Goal: Find specific page/section: Find specific page/section

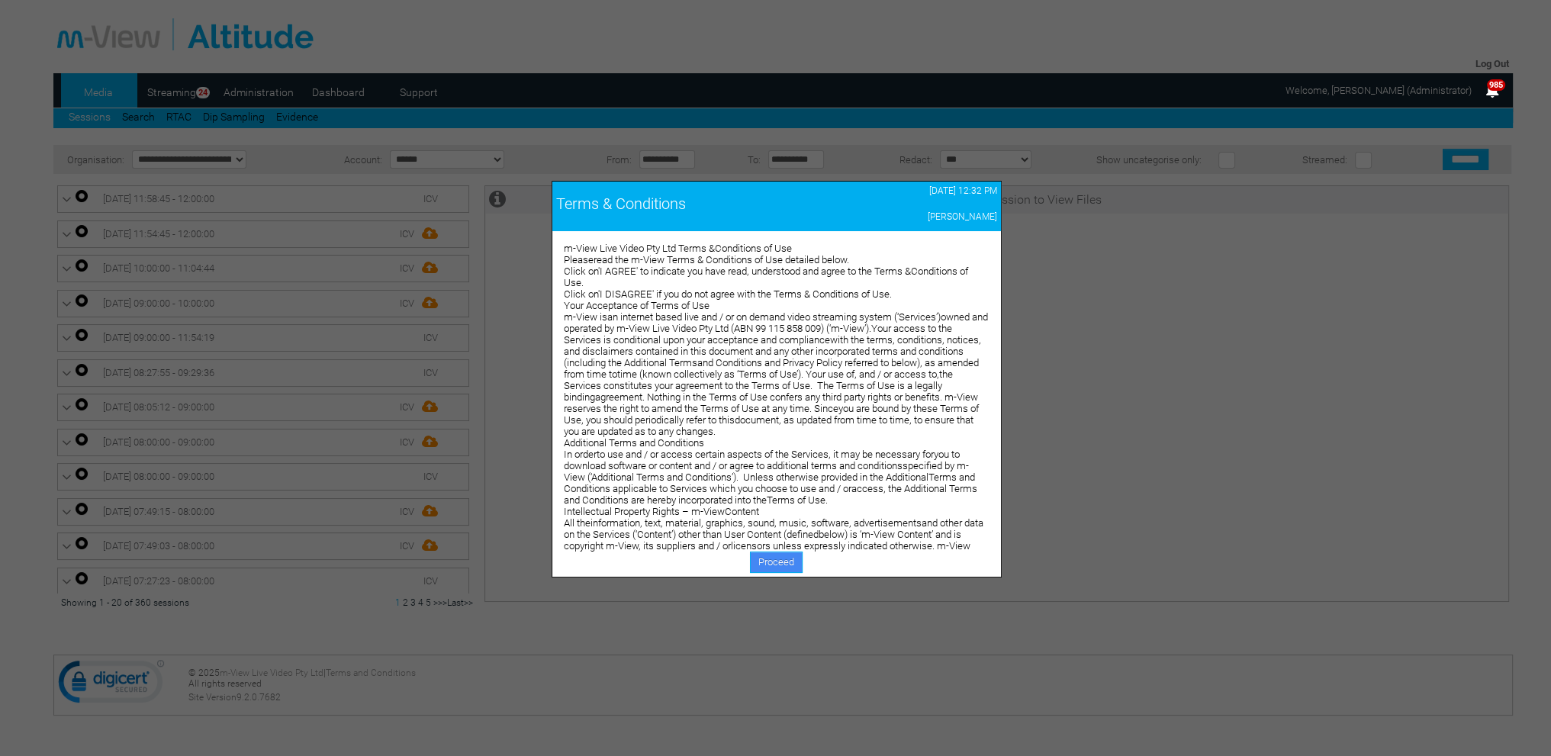
click at [768, 556] on link "Proceed" at bounding box center [776, 562] width 53 height 21
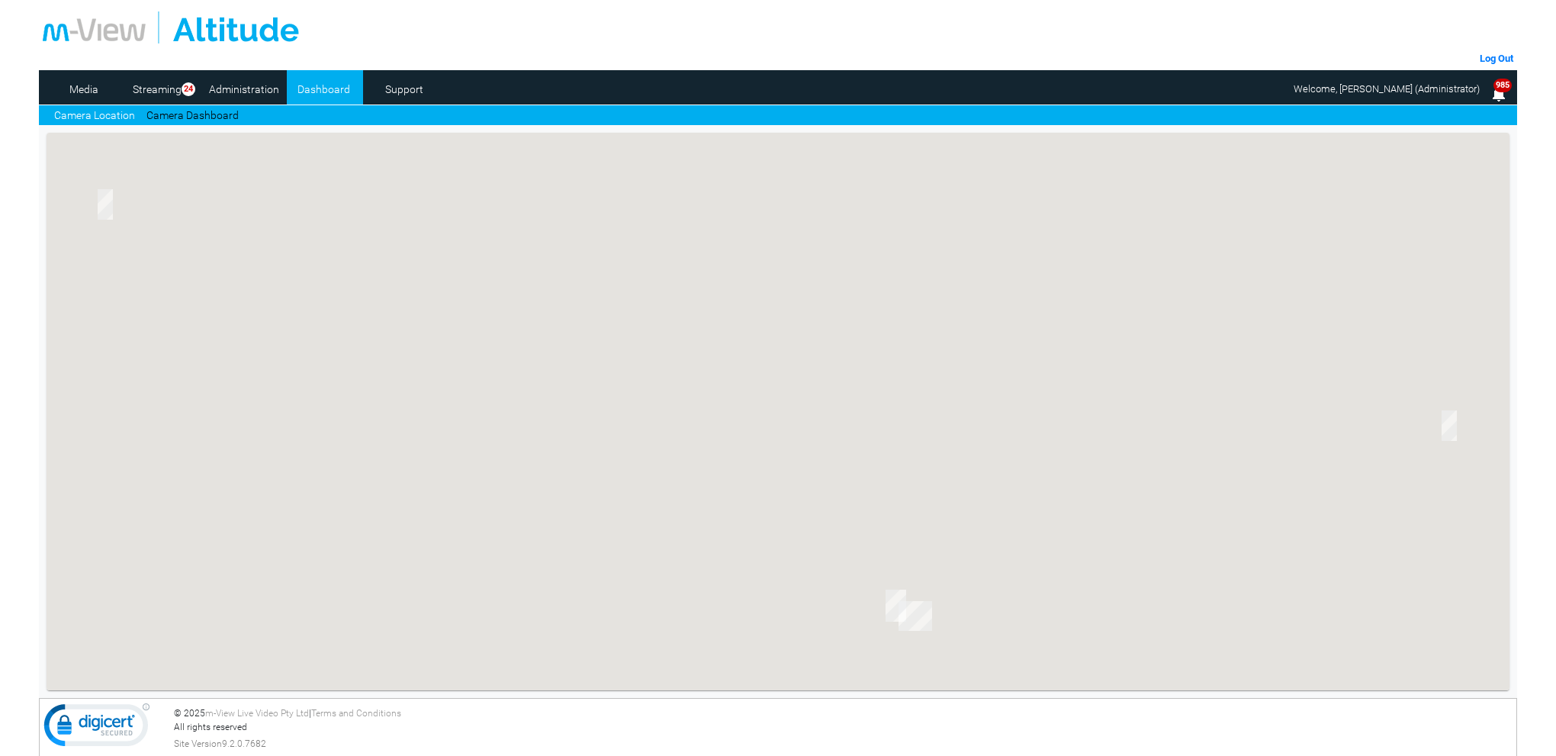
click at [189, 115] on link "Camera Dashboard" at bounding box center [192, 116] width 92 height 16
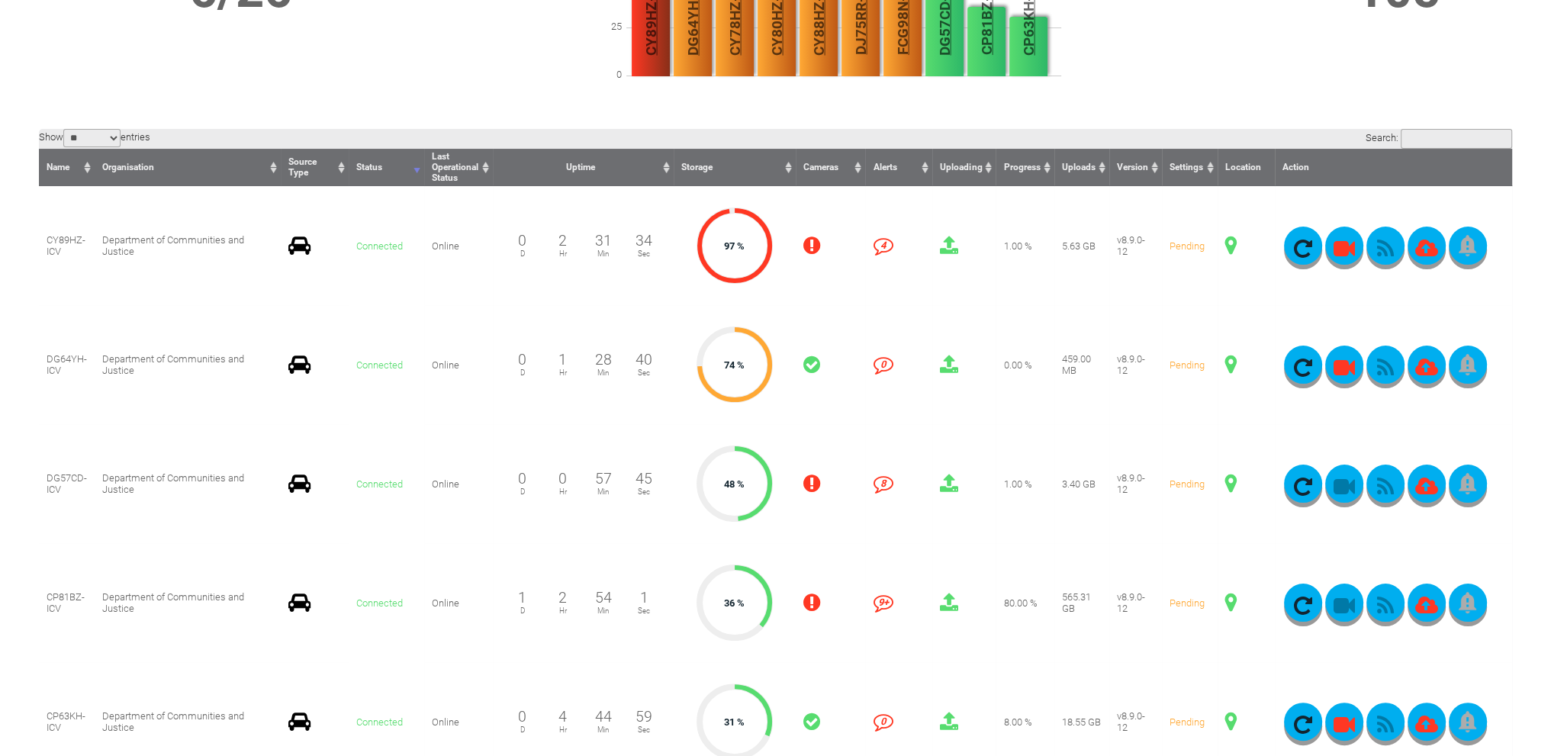
scroll to position [381, 0]
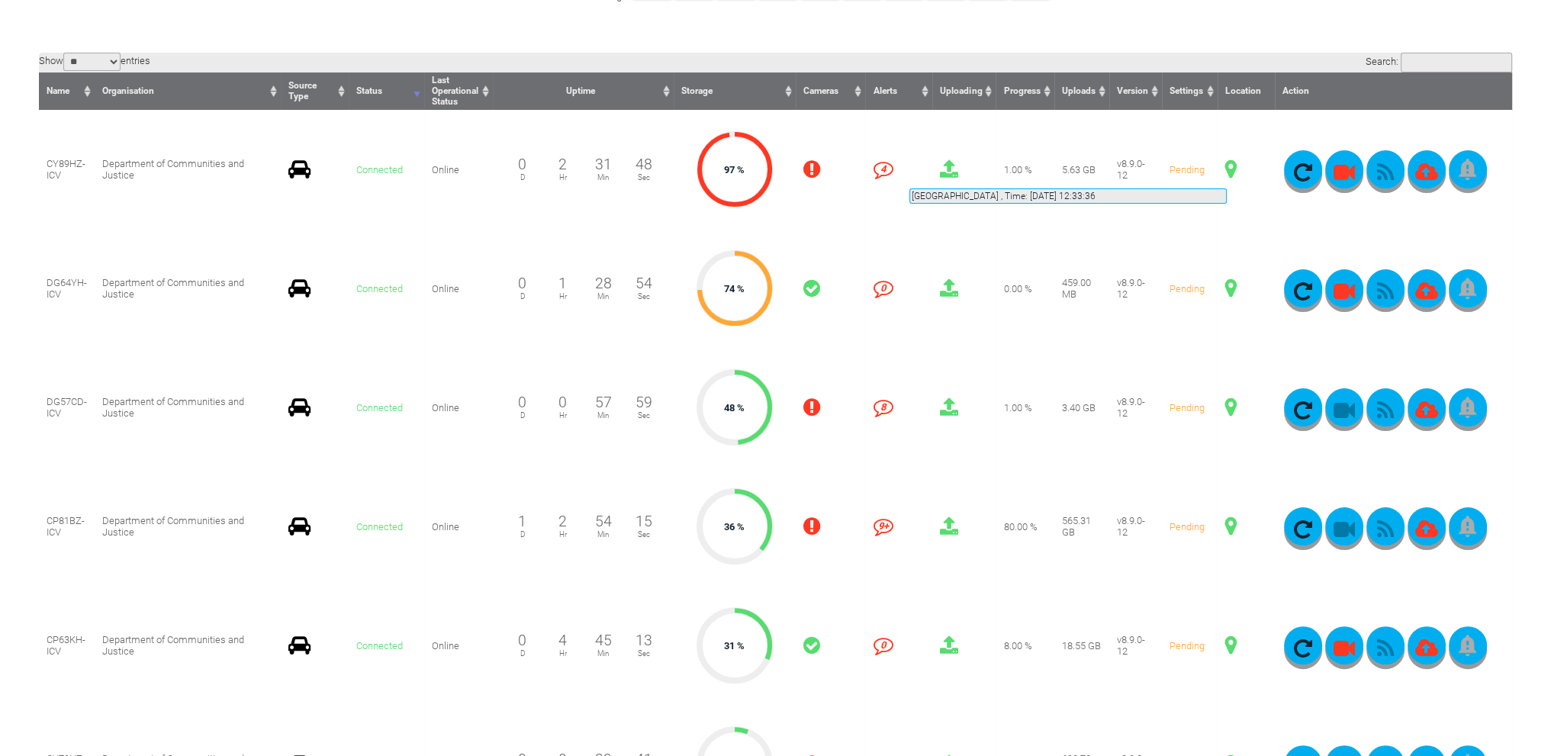
click at [1227, 170] on span at bounding box center [1230, 169] width 11 height 20
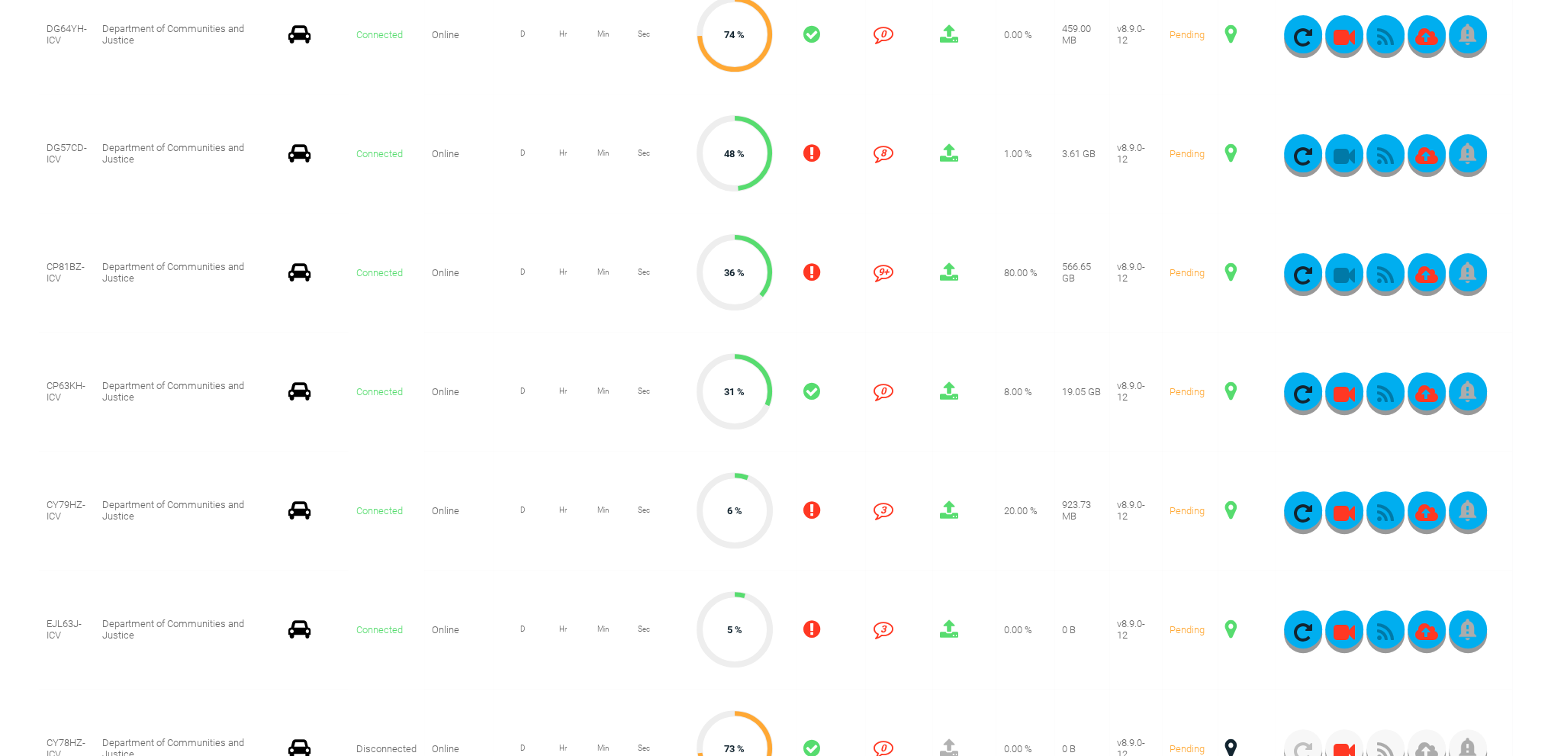
scroll to position [610, 0]
